Goal: Task Accomplishment & Management: Use online tool/utility

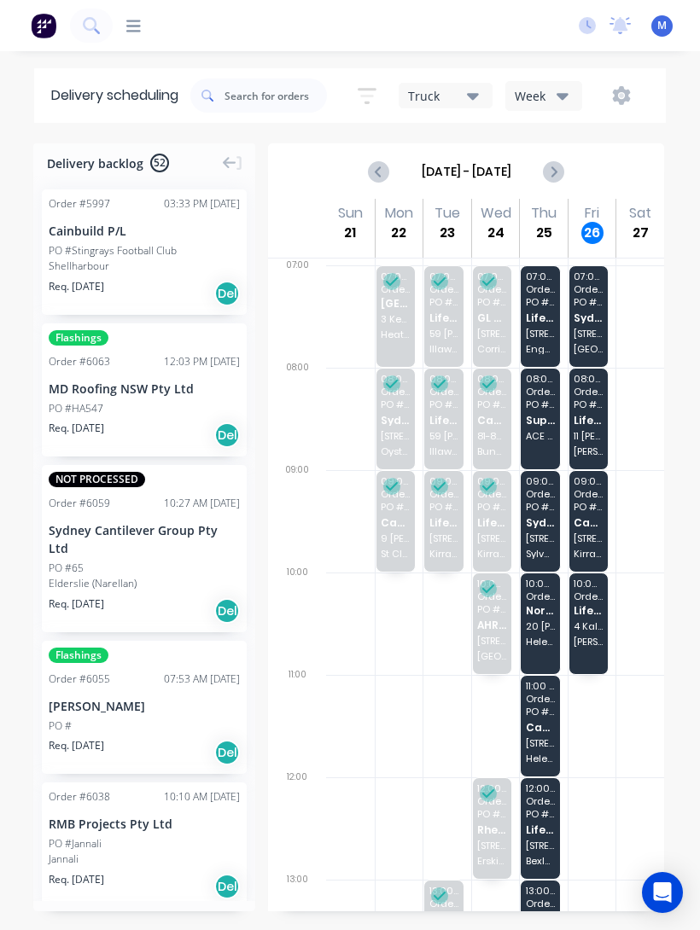
click at [590, 304] on span "PO # 68" at bounding box center [587, 302] width 29 height 10
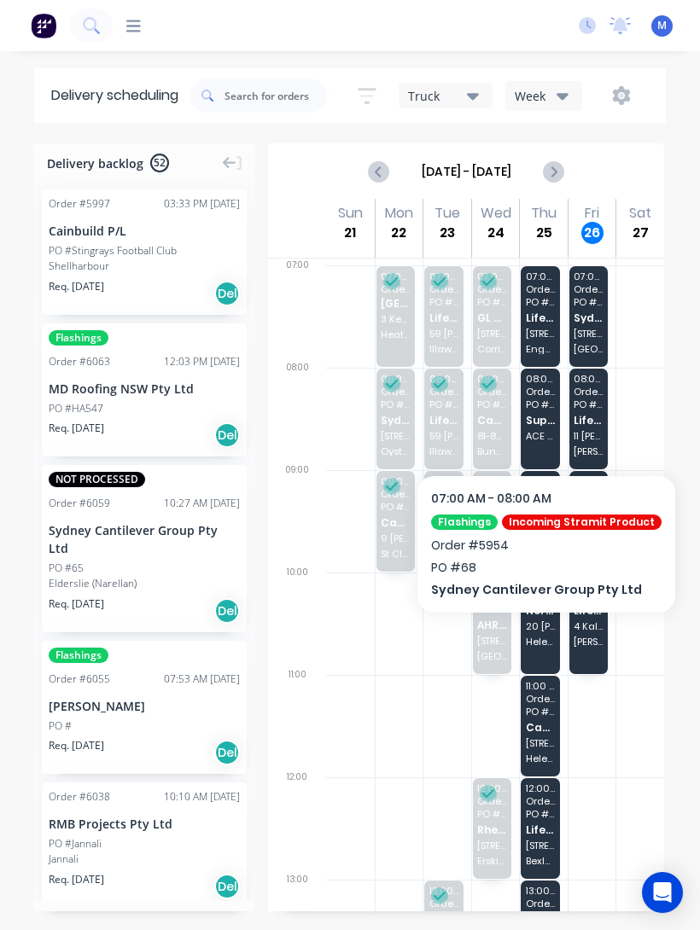
click at [590, 329] on span "[STREET_ADDRESS][PERSON_NAME]" at bounding box center [587, 334] width 29 height 10
click at [585, 329] on span "[STREET_ADDRESS][PERSON_NAME]" at bounding box center [587, 334] width 29 height 10
click at [593, 339] on div "07:00 - 08:00 Order # 5954 PO # 68 Sydney Cantilever Group Pty Ltd [STREET_ADDR…" at bounding box center [588, 316] width 39 height 101
click at [603, 311] on div "07:00 - 08:00 Order # 5954 PO # 68 Sydney Cantilever Group Pty Ltd [STREET_ADDR…" at bounding box center [588, 316] width 39 height 101
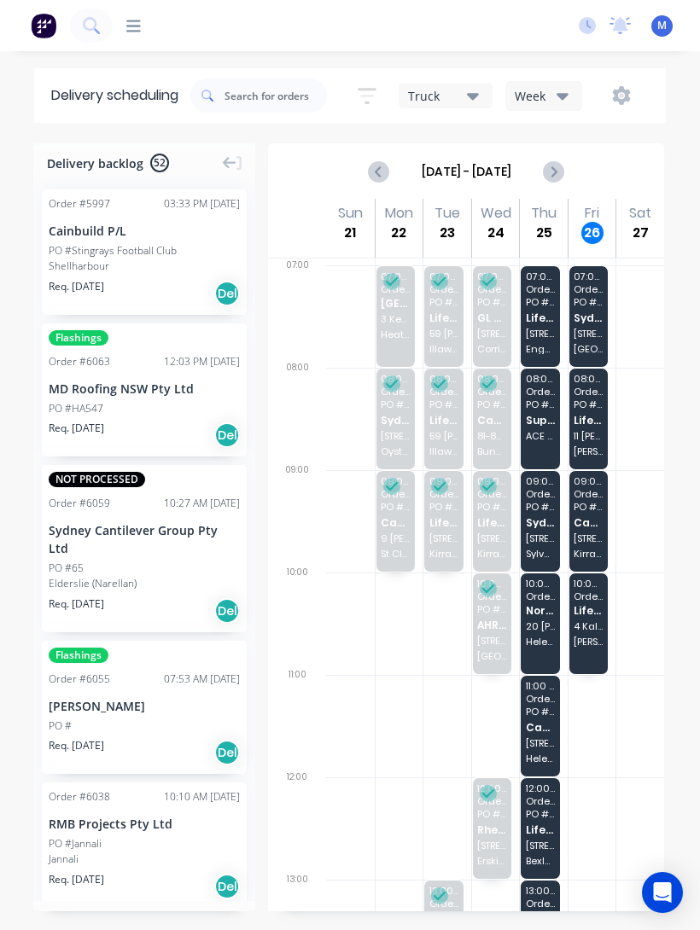
click at [603, 324] on div "07:00 - 08:00 Order # 5954 PO # 68 Sydney Cantilever Group Pty Ltd 21 Clifton S…" at bounding box center [588, 316] width 39 height 101
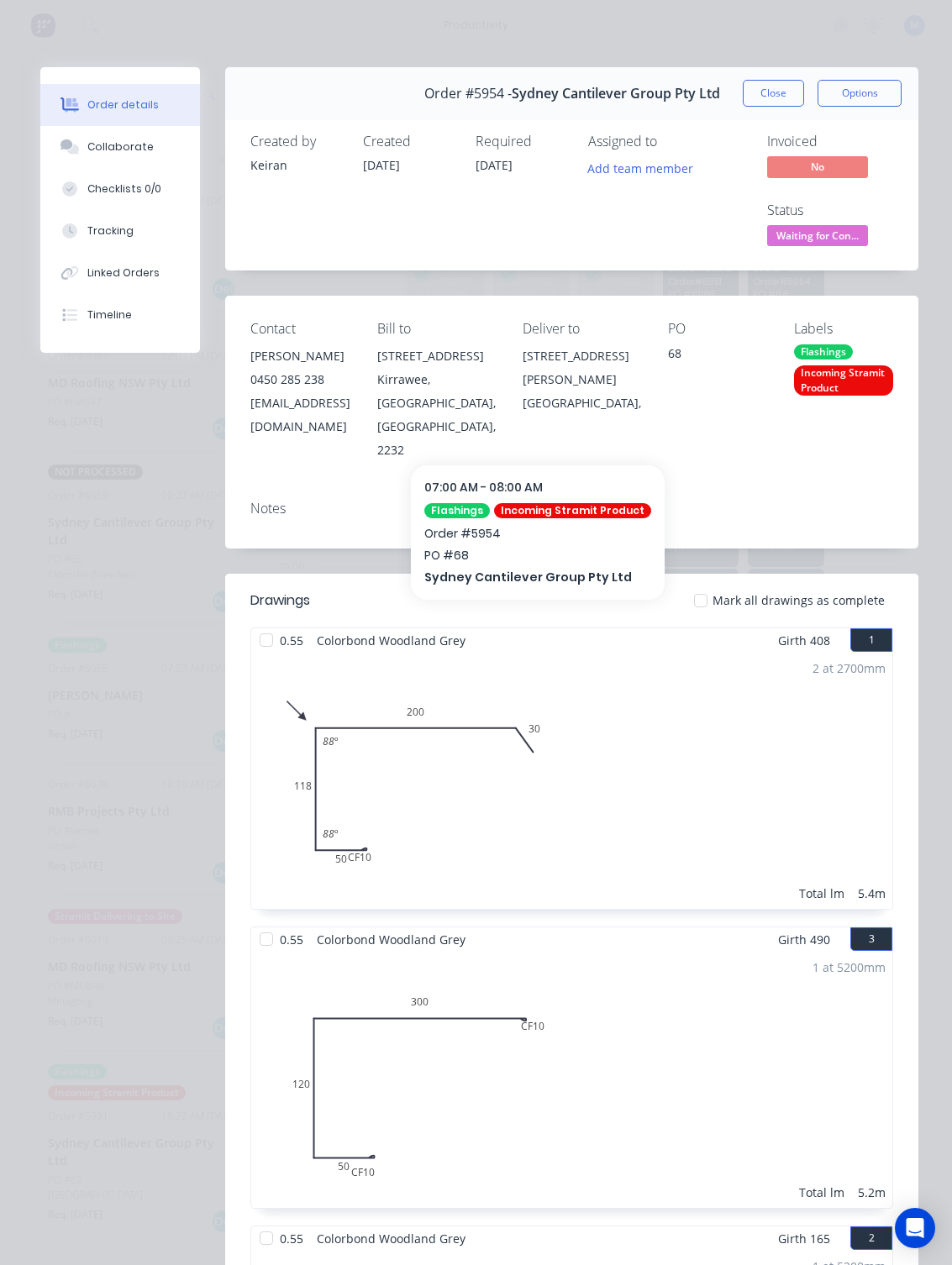
click at [688, 93] on button "Close" at bounding box center [773, 93] width 61 height 27
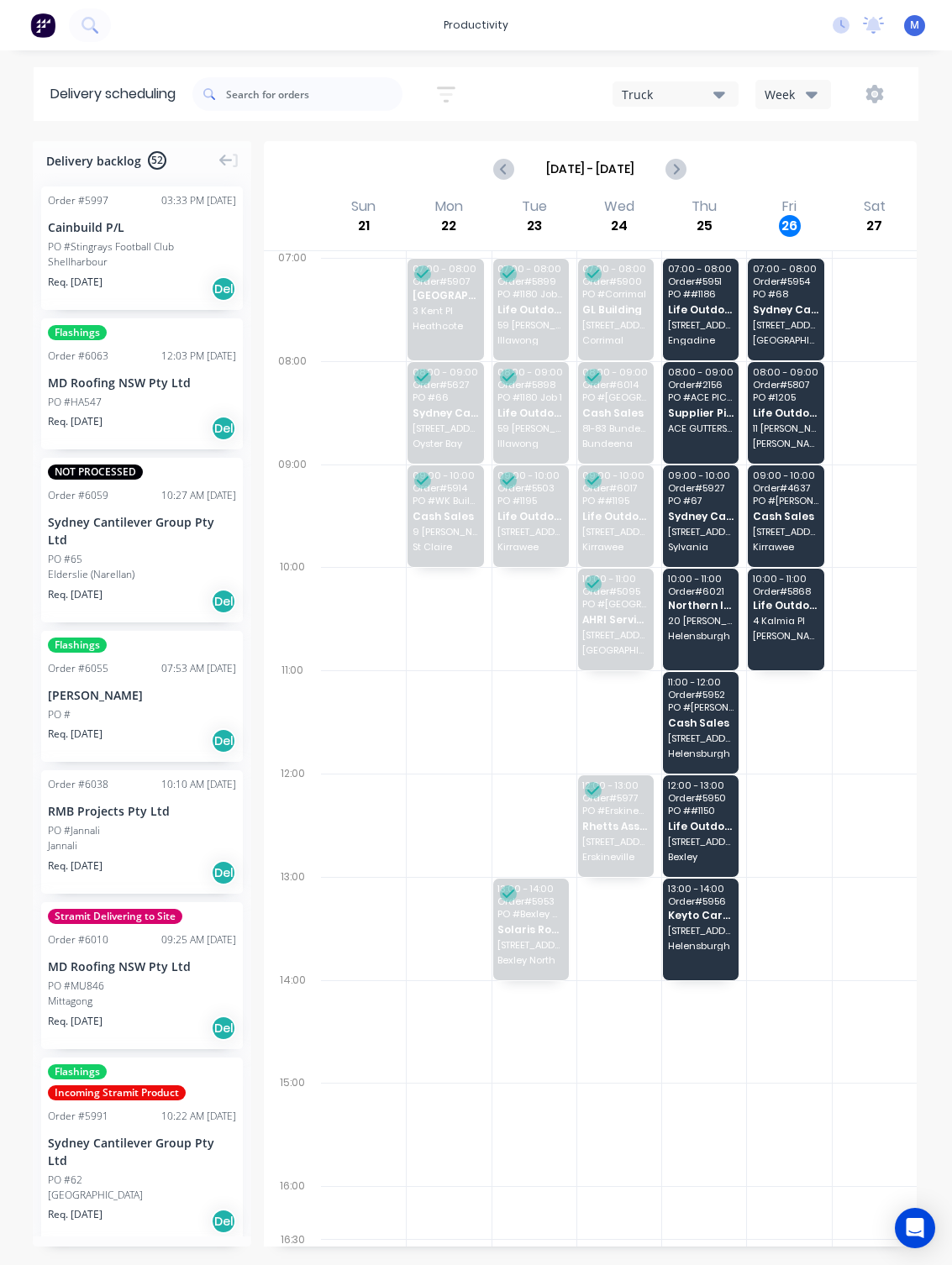
click at [688, 493] on span "Order # 4637" at bounding box center [786, 488] width 66 height 10
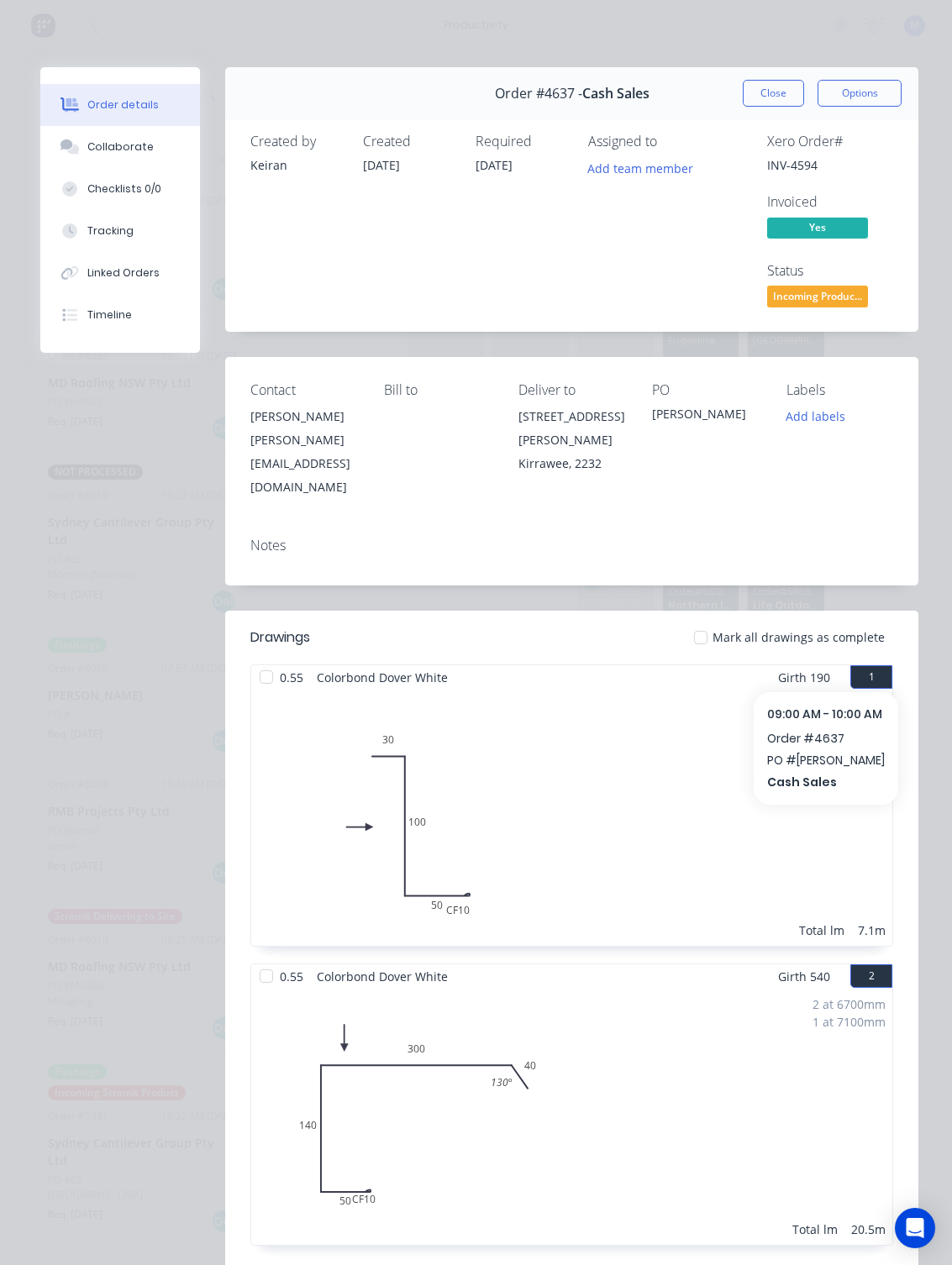
click at [688, 96] on button "Close" at bounding box center [773, 93] width 61 height 27
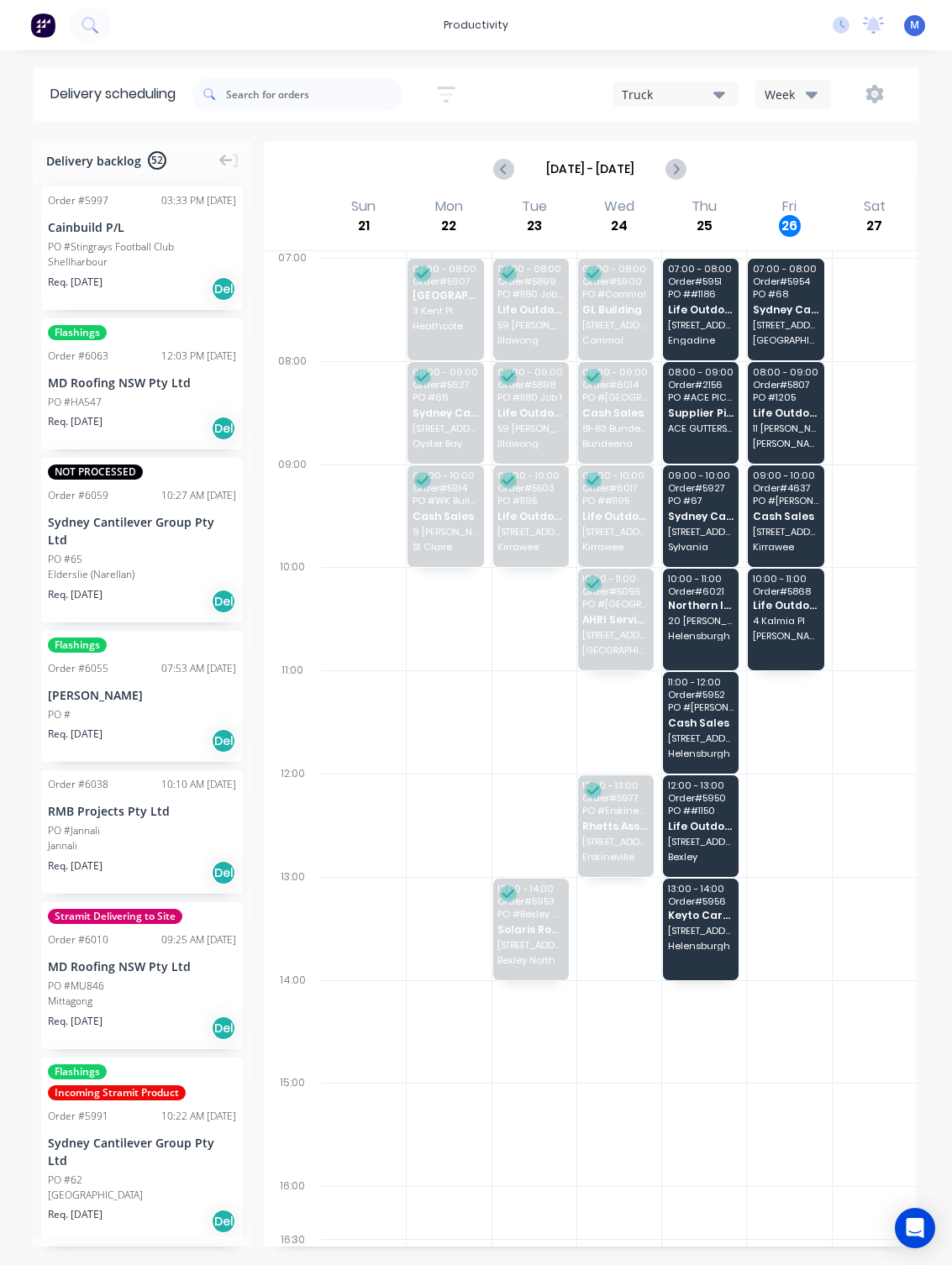
click at [688, 403] on span "PO # 1205" at bounding box center [786, 397] width 66 height 10
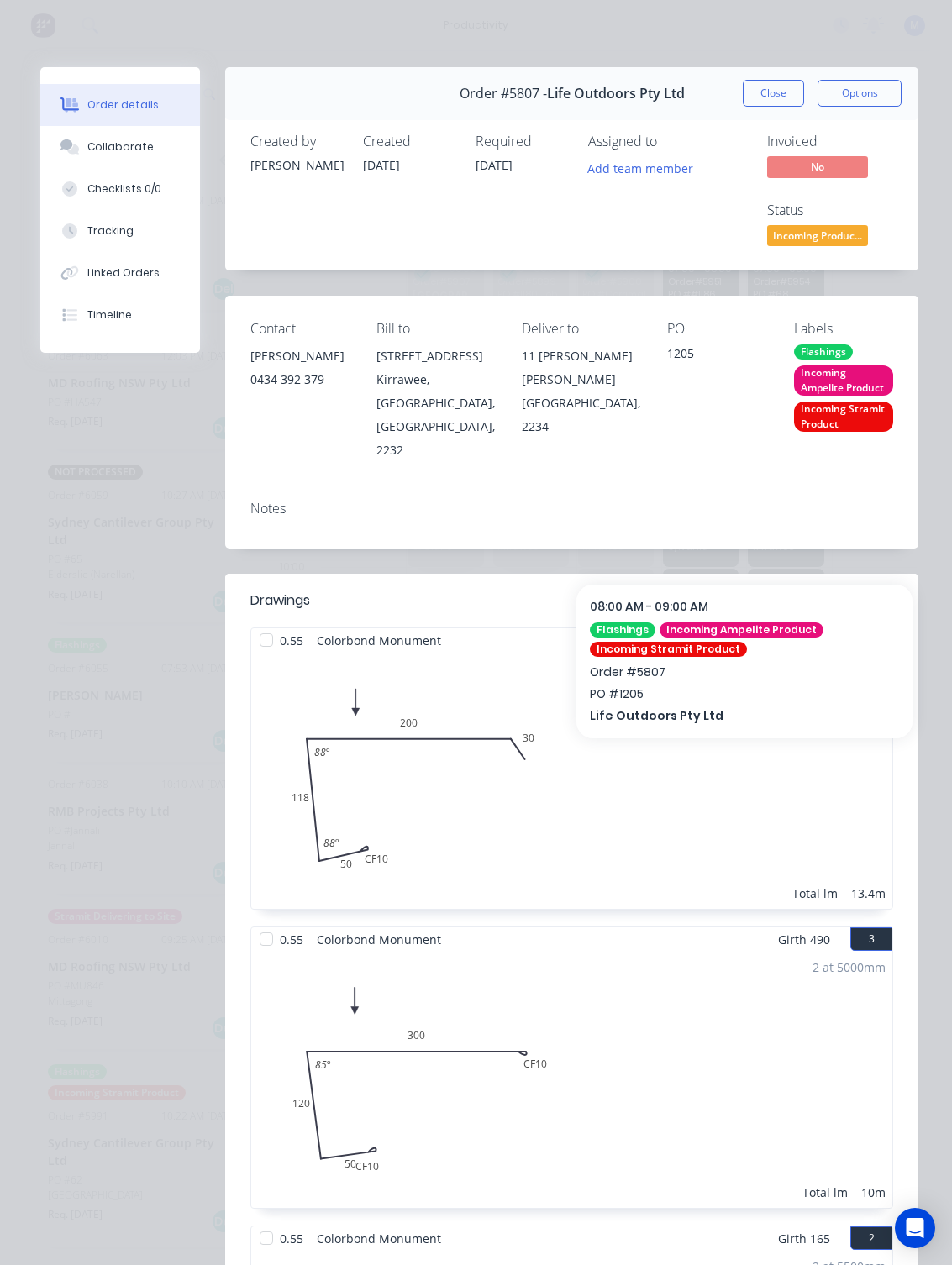
click at [688, 88] on button "Close" at bounding box center [773, 93] width 61 height 27
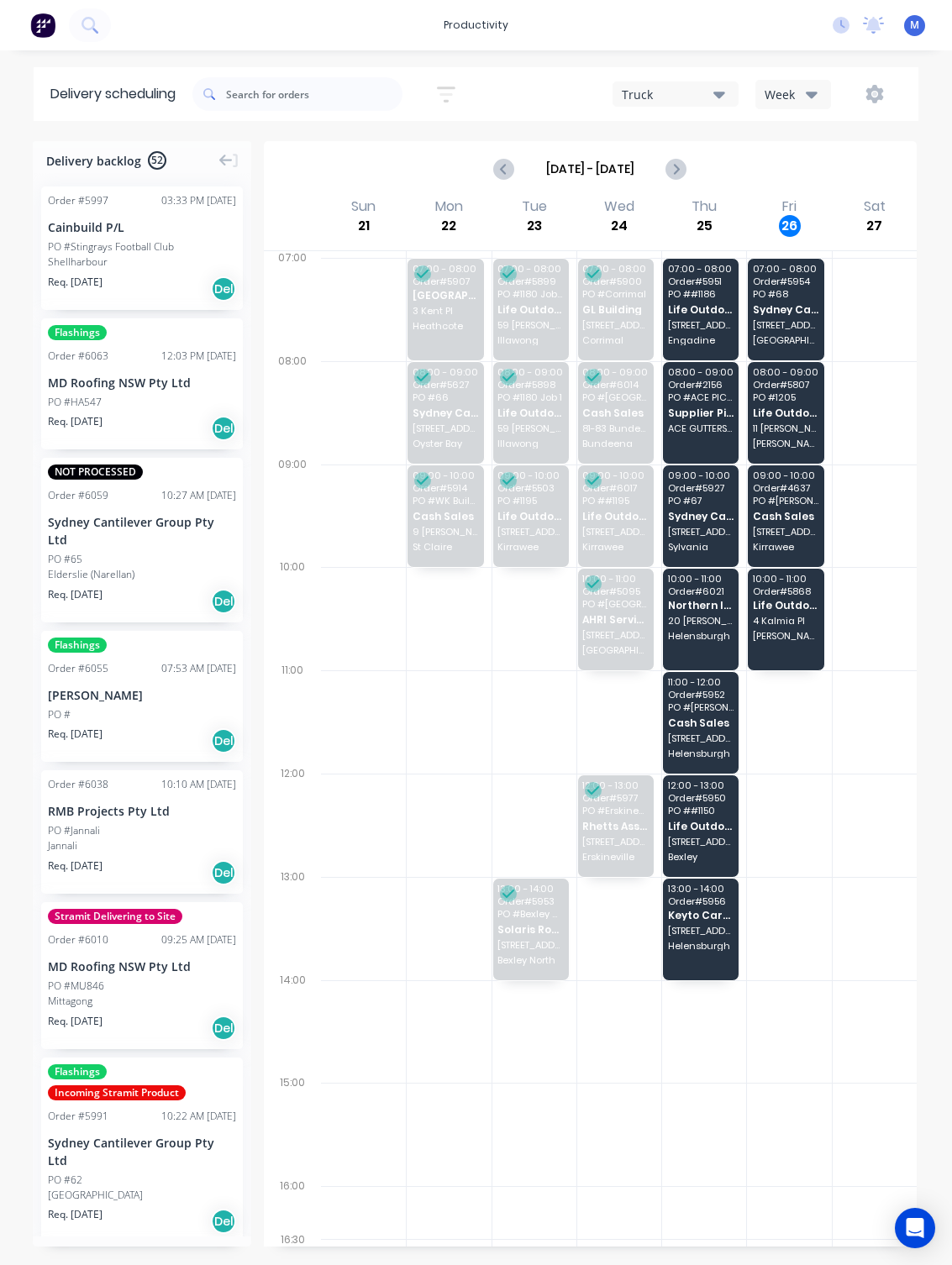
click at [688, 646] on div "10:00 - 11:00 Order # 5868 Life Outdoors Pty Ltd 4 Kalmia Pl Miranda" at bounding box center [785, 619] width 76 height 101
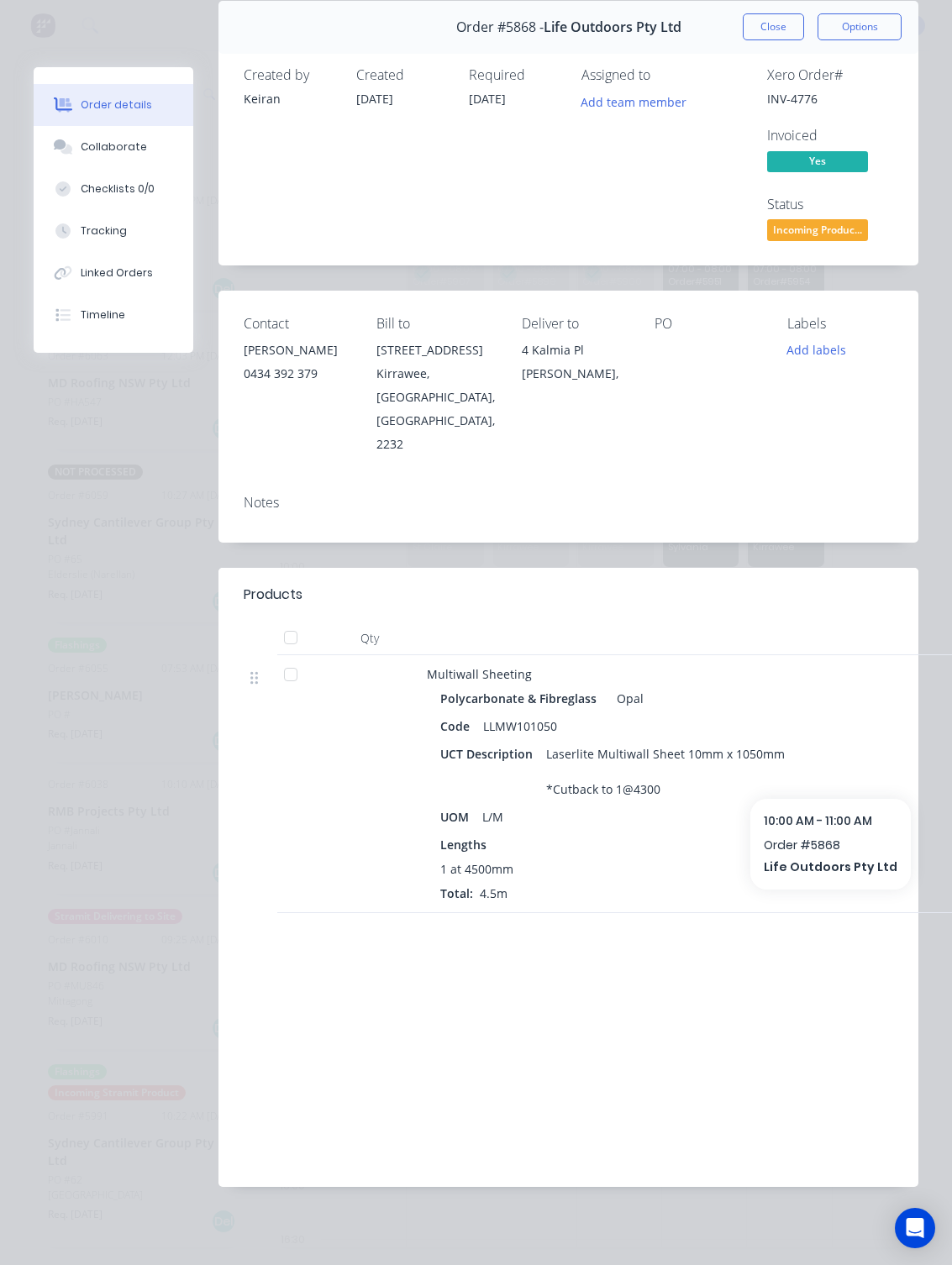
scroll to position [66, 0]
click at [688, 30] on button "Close" at bounding box center [773, 27] width 61 height 27
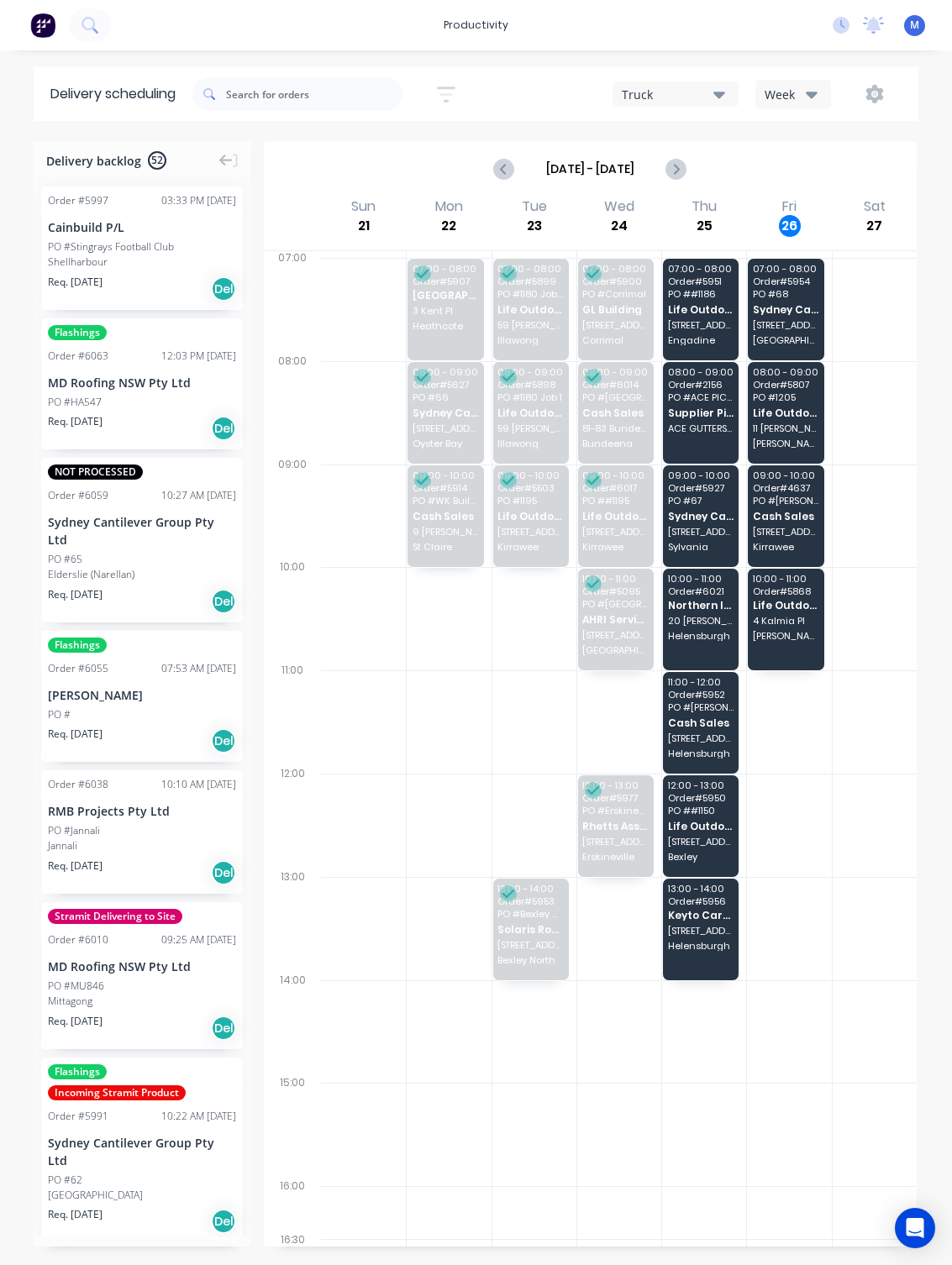
click at [688, 522] on span "Cash Sales" at bounding box center [786, 516] width 66 height 11
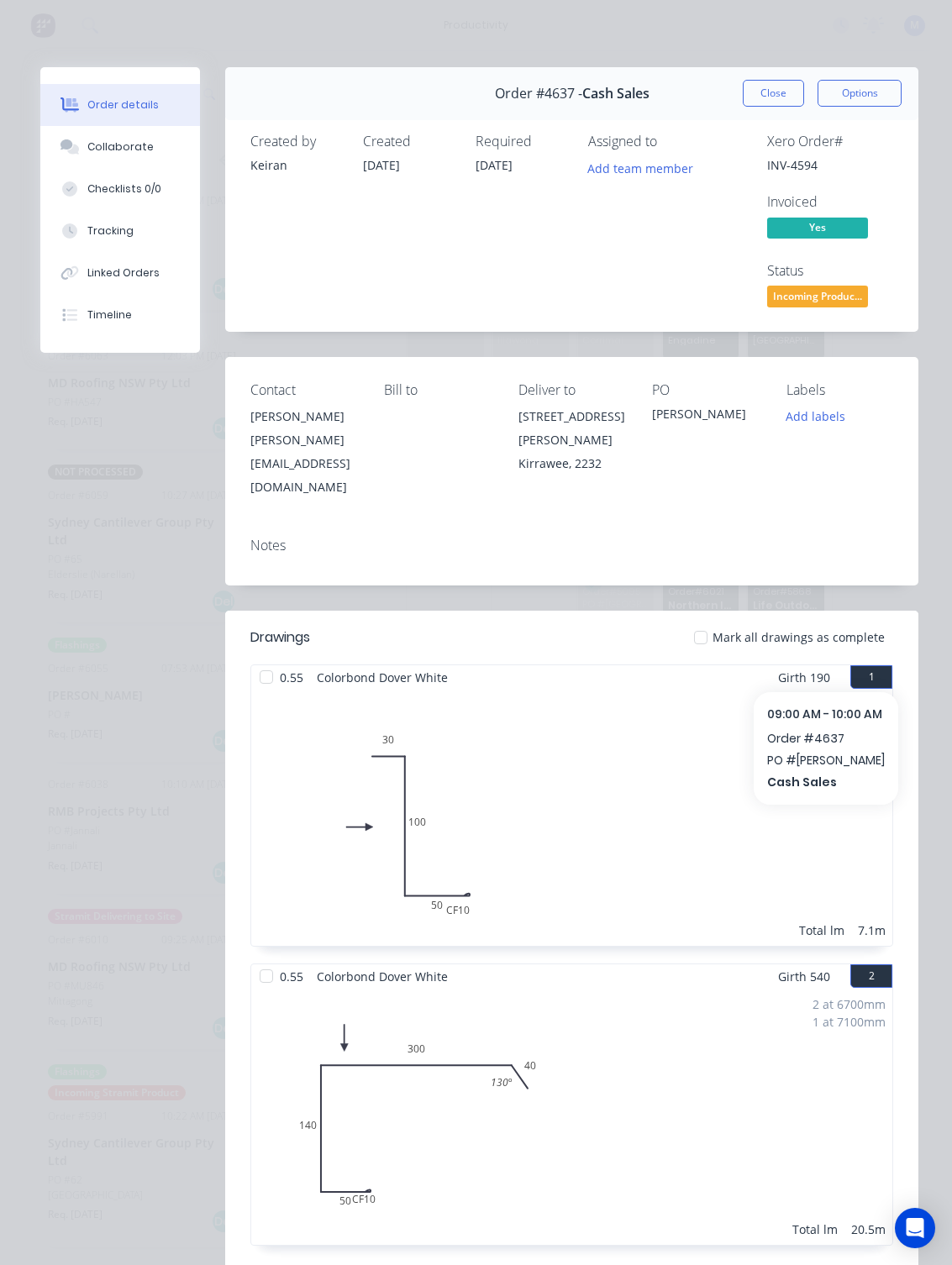
scroll to position [0, 0]
click at [688, 82] on button "Close" at bounding box center [773, 93] width 61 height 27
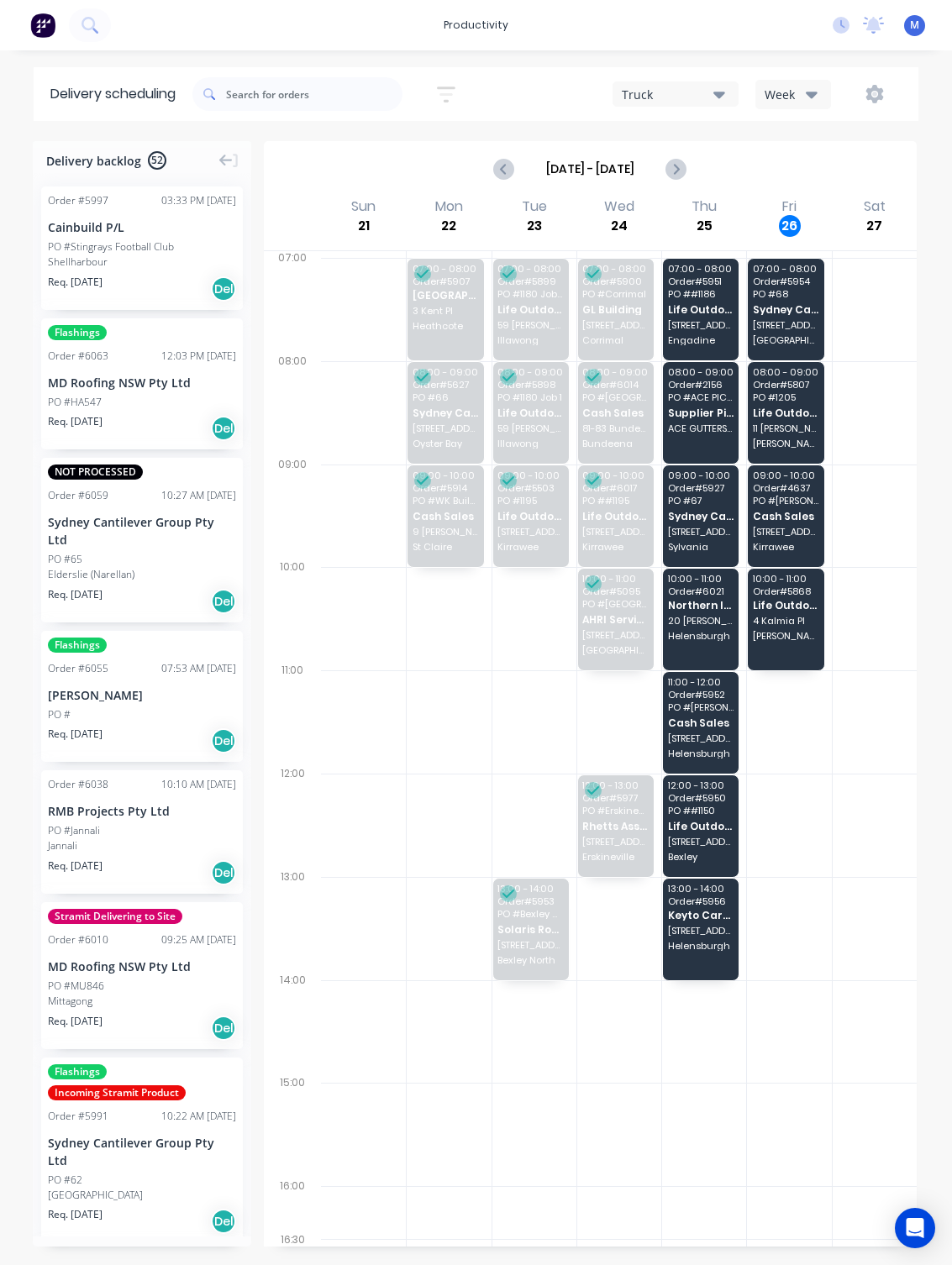
click at [688, 537] on div "09:00 - 10:00 Order # 4637 PO # Dave Standen Cash Sales 24 Avery Ave Kirrawee" at bounding box center [785, 516] width 76 height 101
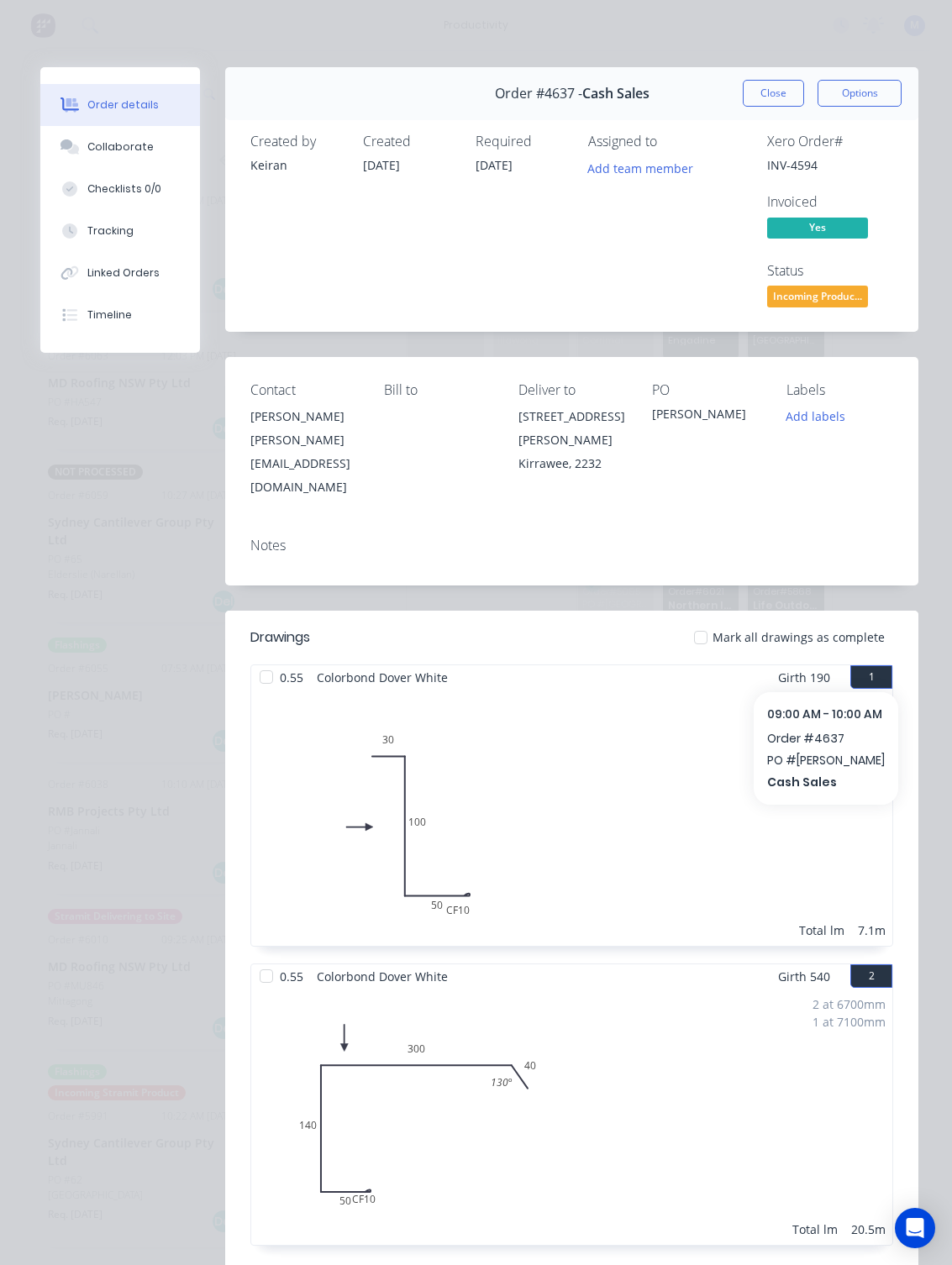
click at [688, 103] on button "Close" at bounding box center [773, 93] width 61 height 27
